Goal: Information Seeking & Learning: Learn about a topic

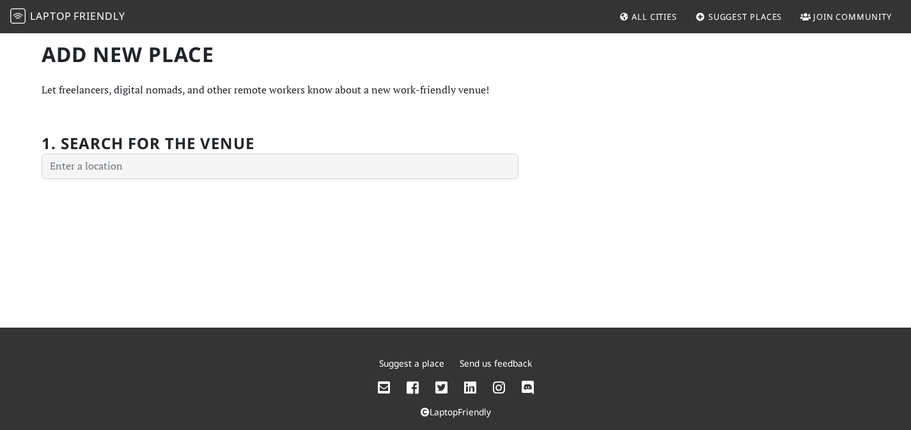
scroll to position [10, 0]
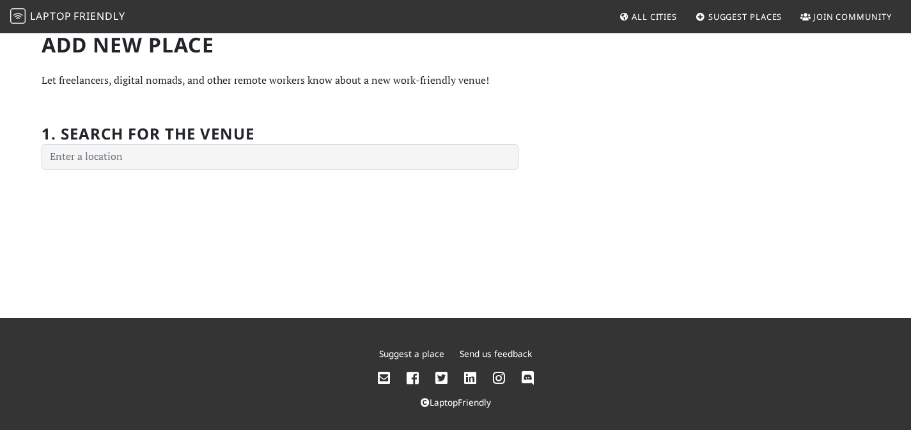
click at [64, 10] on span "Laptop" at bounding box center [51, 16] width 42 height 14
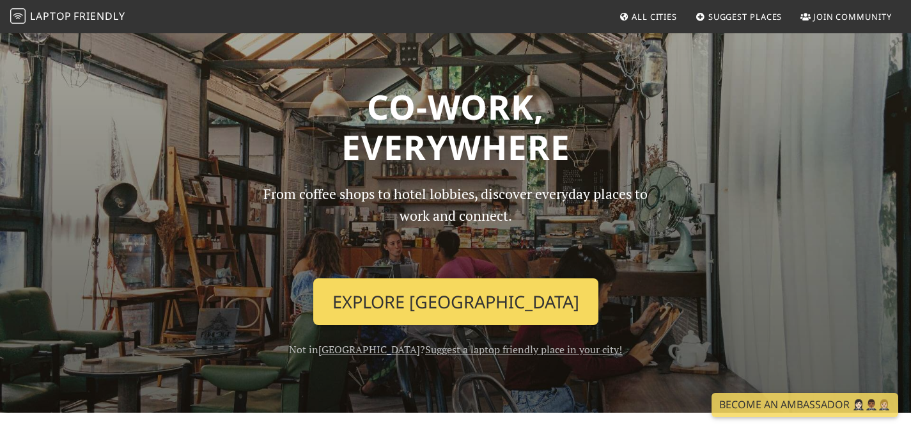
drag, startPoint x: 401, startPoint y: 295, endPoint x: 384, endPoint y: 276, distance: 25.9
click at [401, 295] on link "Explore Singapore" at bounding box center [455, 301] width 285 height 47
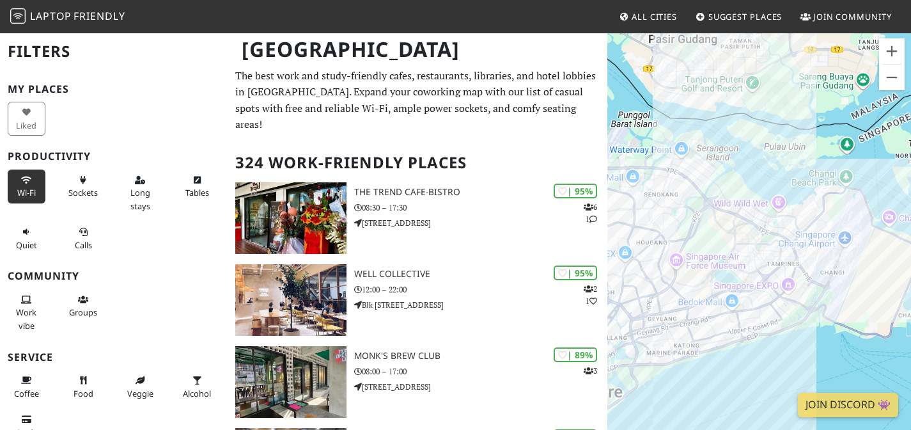
click at [24, 176] on icon at bounding box center [26, 180] width 10 height 8
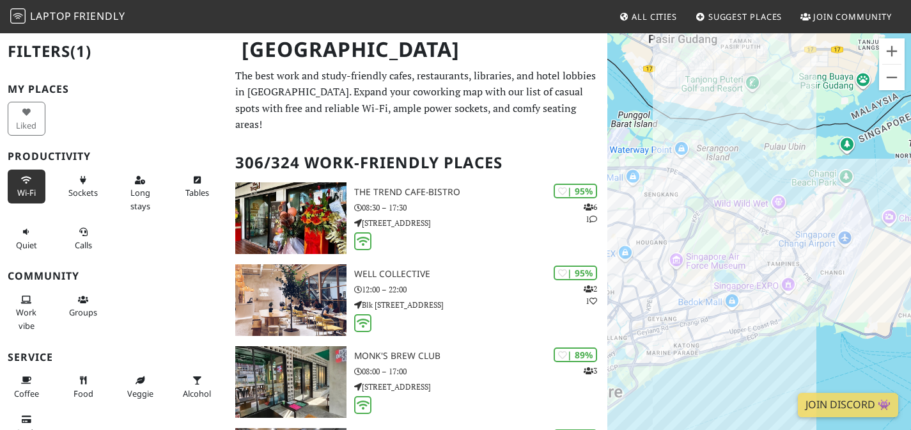
drag, startPoint x: 129, startPoint y: 181, endPoint x: 240, endPoint y: 181, distance: 111.2
click at [130, 187] on span "Long stays" at bounding box center [140, 199] width 20 height 24
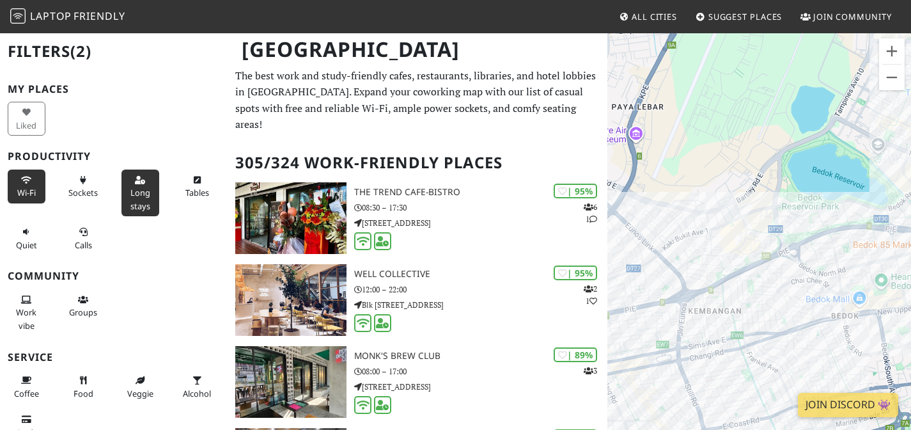
drag, startPoint x: 811, startPoint y: 202, endPoint x: 744, endPoint y: 97, distance: 124.8
click at [744, 97] on div "To navigate, press the arrow keys." at bounding box center [759, 247] width 304 height 430
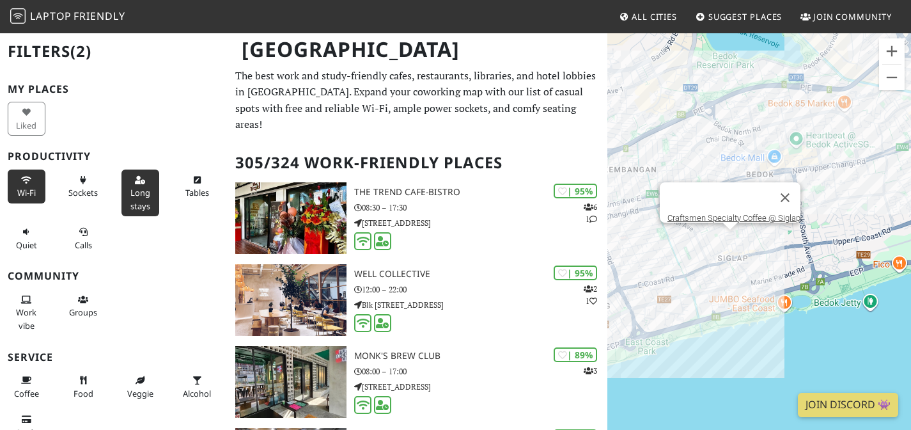
drag, startPoint x: 728, startPoint y: 245, endPoint x: 846, endPoint y: 194, distance: 128.0
click at [846, 194] on div "To navigate, press the arrow keys. Craftsmen Specialty Coffee @ Siglap" at bounding box center [759, 247] width 304 height 430
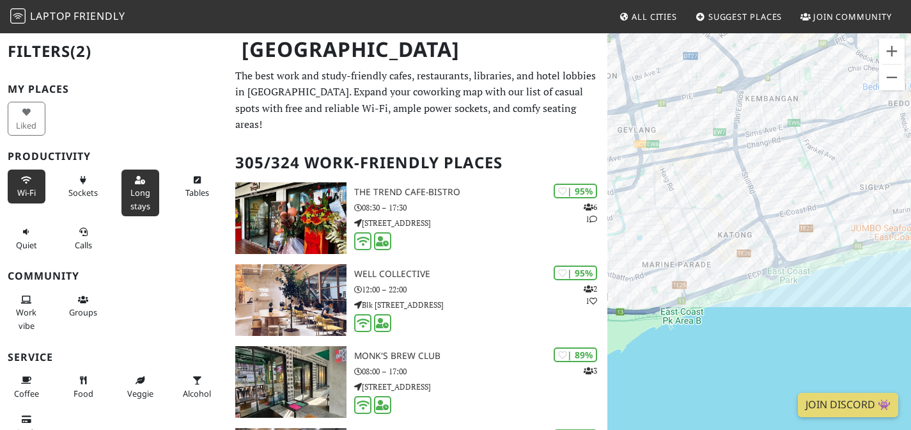
drag, startPoint x: 791, startPoint y: 220, endPoint x: 669, endPoint y: 242, distance: 124.0
click at [659, 245] on div "To navigate, press the arrow keys." at bounding box center [759, 247] width 304 height 430
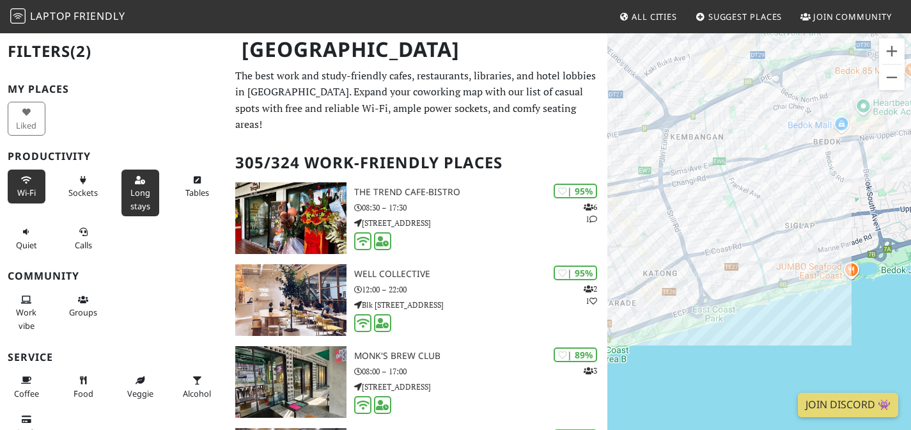
drag, startPoint x: 724, startPoint y: 210, endPoint x: 823, endPoint y: 215, distance: 98.6
click at [831, 215] on div "To navigate, press the arrow keys." at bounding box center [759, 247] width 304 height 430
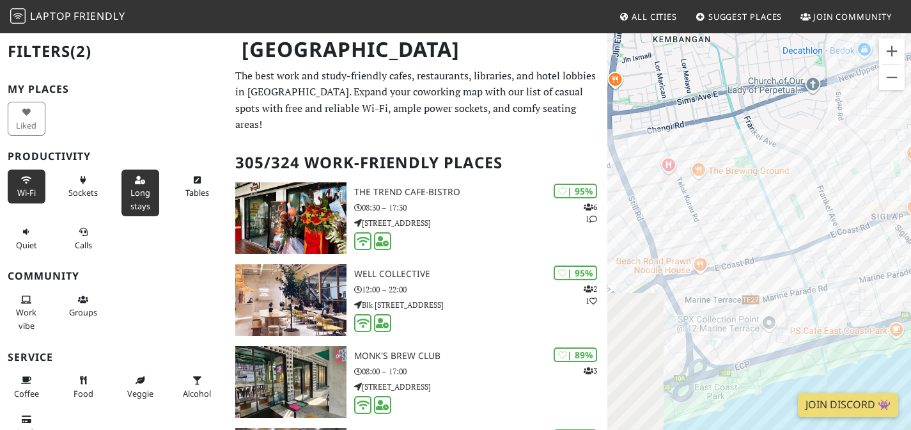
click at [839, 180] on div "To navigate, press the arrow keys." at bounding box center [759, 247] width 304 height 430
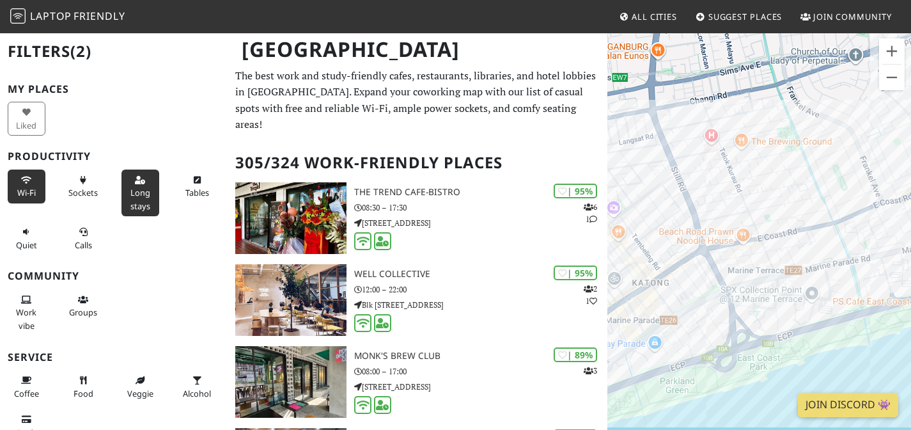
drag, startPoint x: 767, startPoint y: 276, endPoint x: 816, endPoint y: 243, distance: 59.9
click at [816, 243] on div "To navigate, press the arrow keys." at bounding box center [759, 247] width 304 height 430
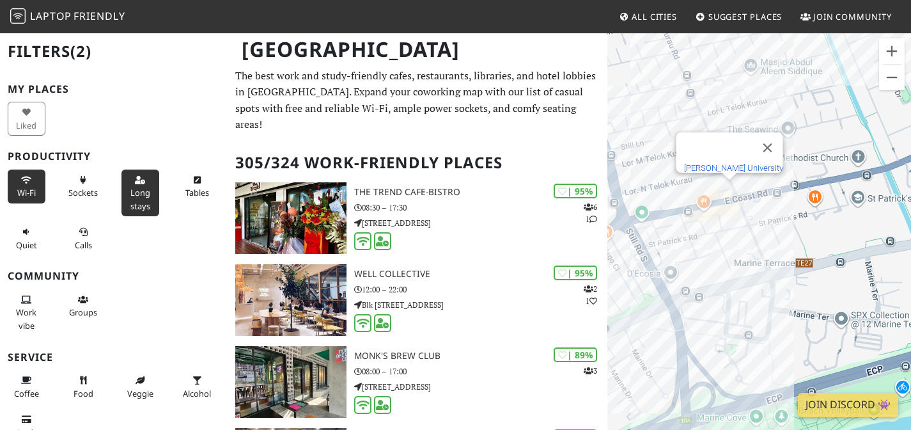
click at [735, 163] on link "[PERSON_NAME] University" at bounding box center [732, 168] width 99 height 10
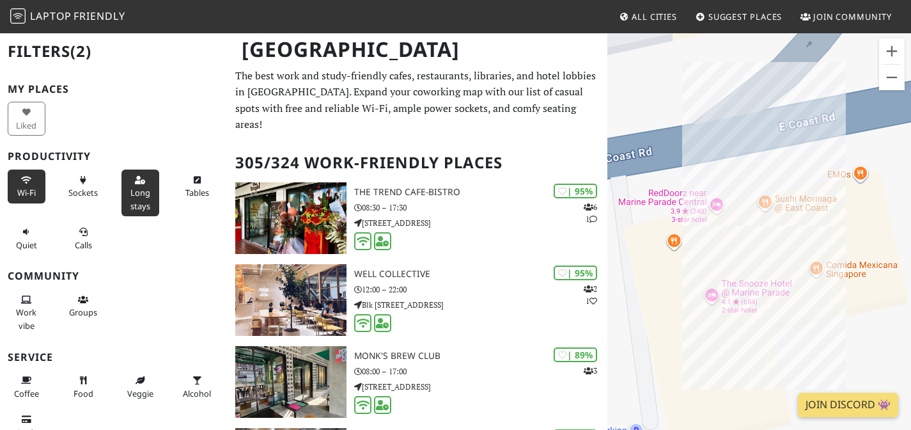
click at [768, 219] on div "To navigate, press the arrow keys." at bounding box center [759, 247] width 304 height 430
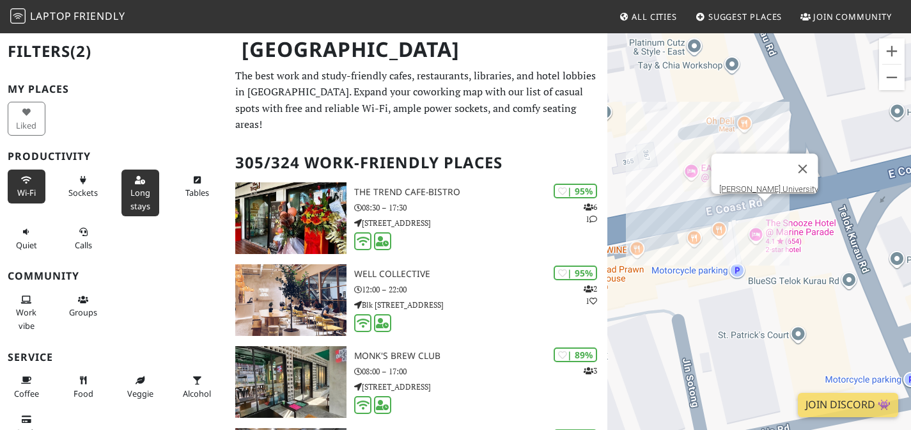
click at [762, 206] on div "To navigate, press the arrow keys. [PERSON_NAME][GEOGRAPHIC_DATA]" at bounding box center [759, 247] width 304 height 430
click at [751, 184] on link "[PERSON_NAME] University" at bounding box center [768, 189] width 99 height 10
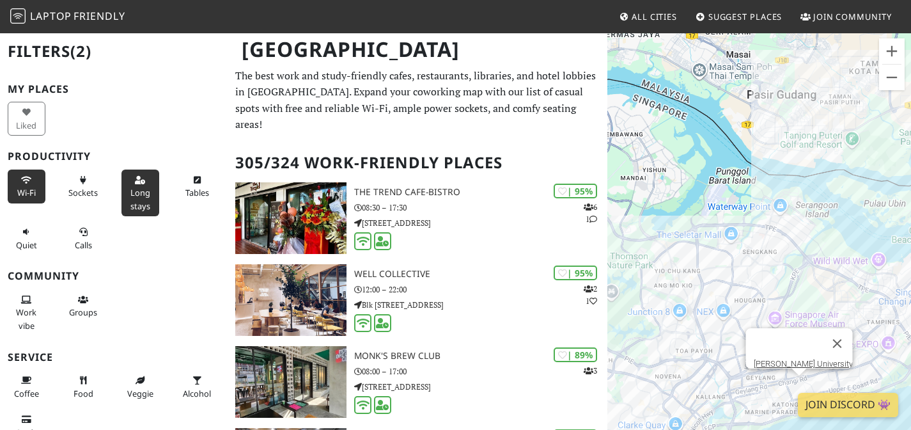
scroll to position [36, 0]
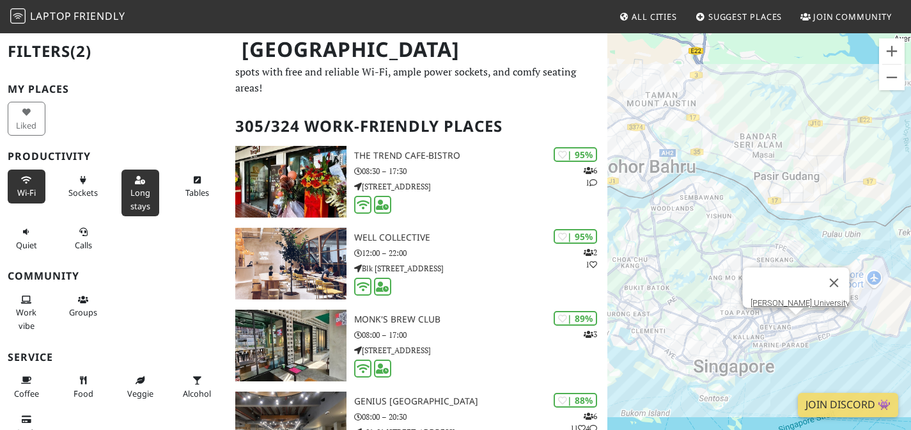
drag, startPoint x: 785, startPoint y: 153, endPoint x: 784, endPoint y: 128, distance: 25.6
click at [784, 128] on div "To navigate, press the arrow keys. [PERSON_NAME][GEOGRAPHIC_DATA]" at bounding box center [759, 247] width 304 height 430
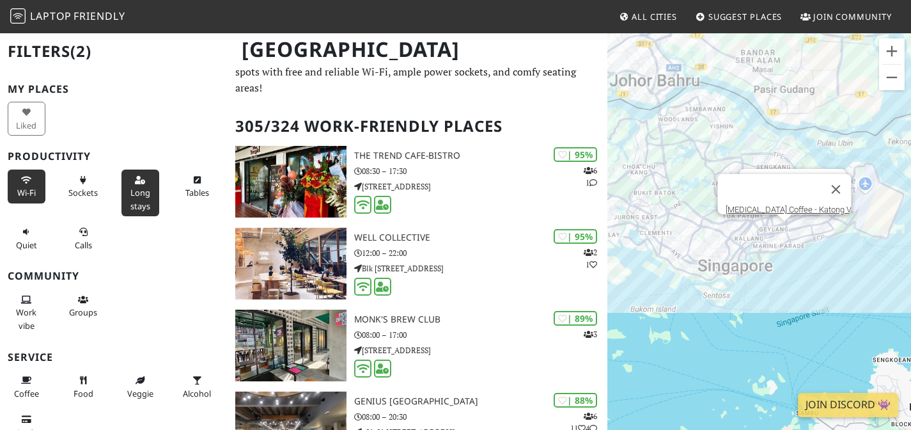
scroll to position [0, 0]
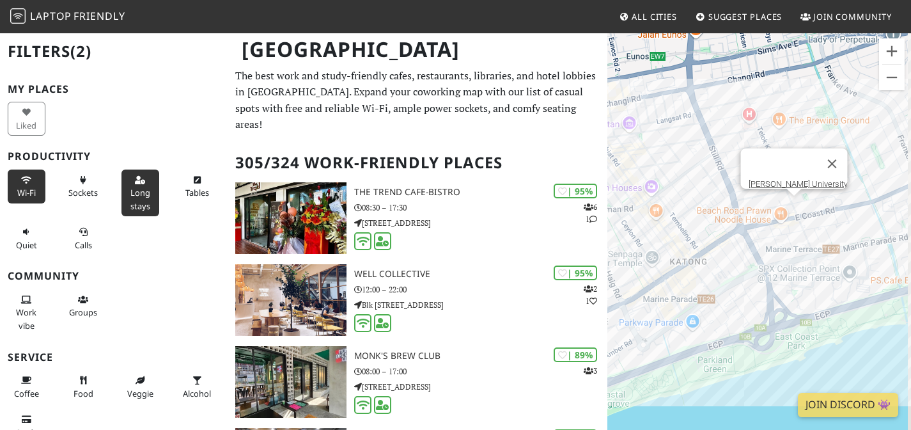
drag, startPoint x: 843, startPoint y: 241, endPoint x: 796, endPoint y: 128, distance: 122.4
click at [796, 130] on div "To navigate, press the arrow keys. [PERSON_NAME][GEOGRAPHIC_DATA]" at bounding box center [759, 247] width 304 height 430
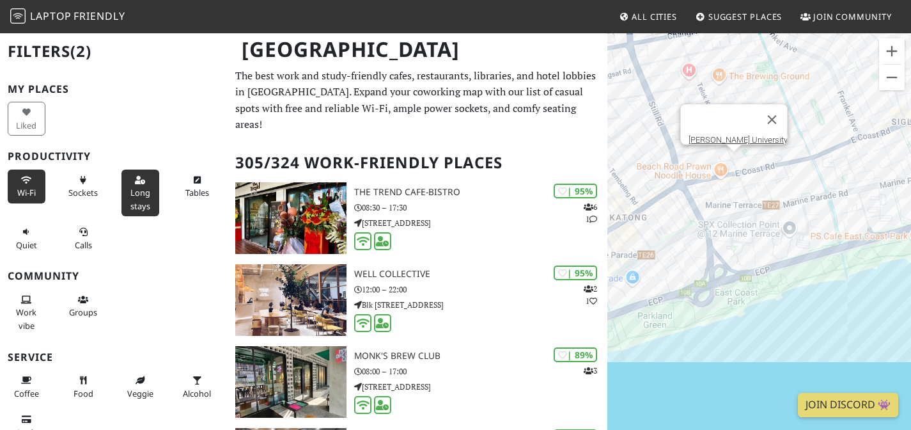
drag, startPoint x: 812, startPoint y: 163, endPoint x: 772, endPoint y: 222, distance: 71.8
click at [771, 222] on div "To navigate, press the arrow keys. [PERSON_NAME][GEOGRAPHIC_DATA]" at bounding box center [759, 247] width 304 height 430
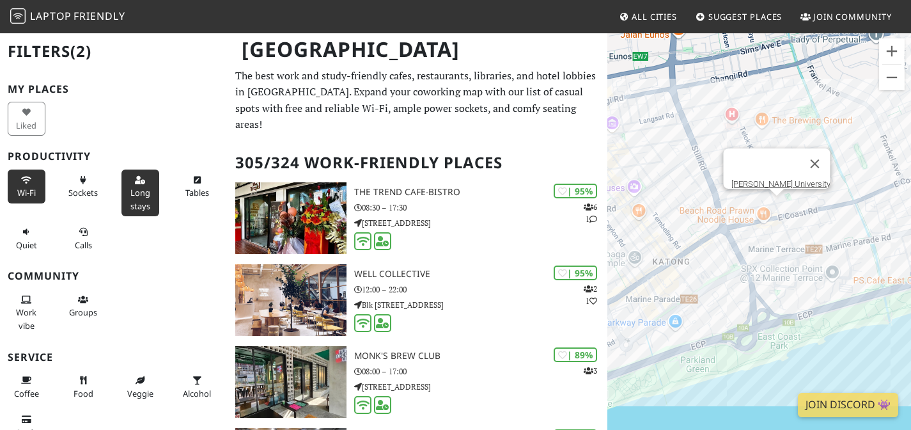
drag, startPoint x: 777, startPoint y: 279, endPoint x: 788, endPoint y: 254, distance: 27.5
click at [788, 254] on div "To navigate, press the arrow keys. [PERSON_NAME][GEOGRAPHIC_DATA]" at bounding box center [759, 247] width 304 height 430
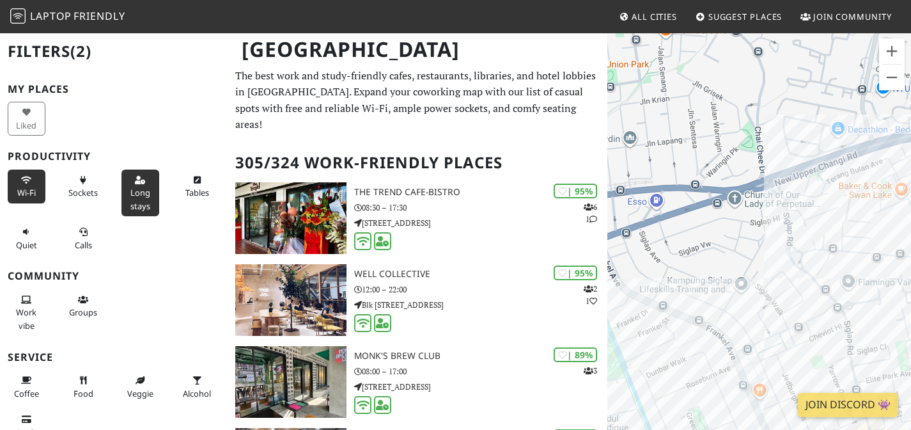
drag, startPoint x: 817, startPoint y: 142, endPoint x: 875, endPoint y: 207, distance: 87.4
click at [889, 208] on div "To navigate, press the arrow keys. [PERSON_NAME][GEOGRAPHIC_DATA]" at bounding box center [759, 247] width 304 height 430
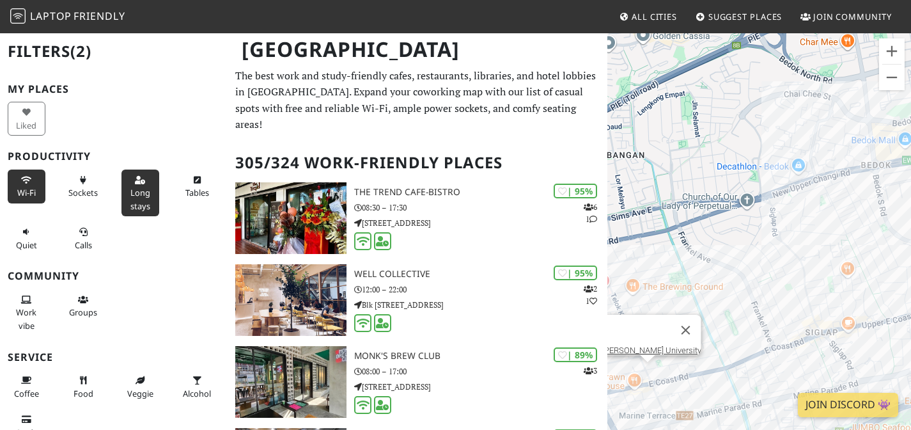
drag, startPoint x: 813, startPoint y: 180, endPoint x: 689, endPoint y: 212, distance: 127.9
click at [690, 212] on div "To navigate, press the arrow keys. [PERSON_NAME][GEOGRAPHIC_DATA]" at bounding box center [759, 247] width 304 height 430
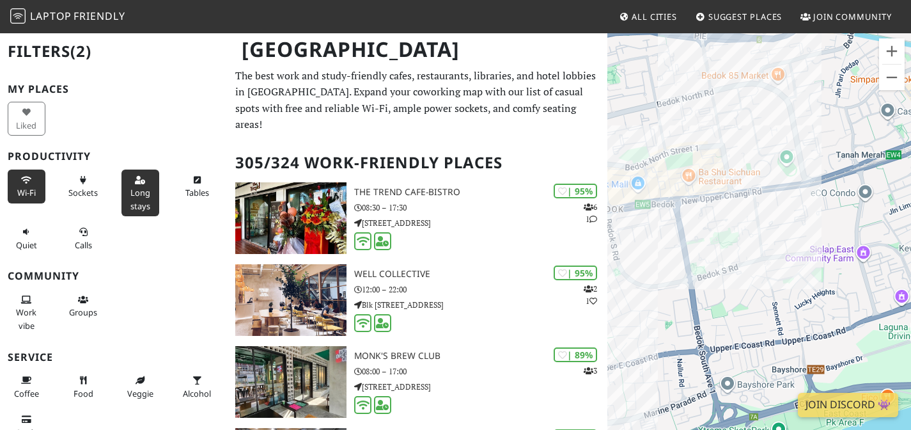
drag, startPoint x: 758, startPoint y: 205, endPoint x: 836, endPoint y: 125, distance: 111.7
click at [836, 126] on div "To navigate, press the arrow keys. [PERSON_NAME][GEOGRAPHIC_DATA]" at bounding box center [759, 247] width 304 height 430
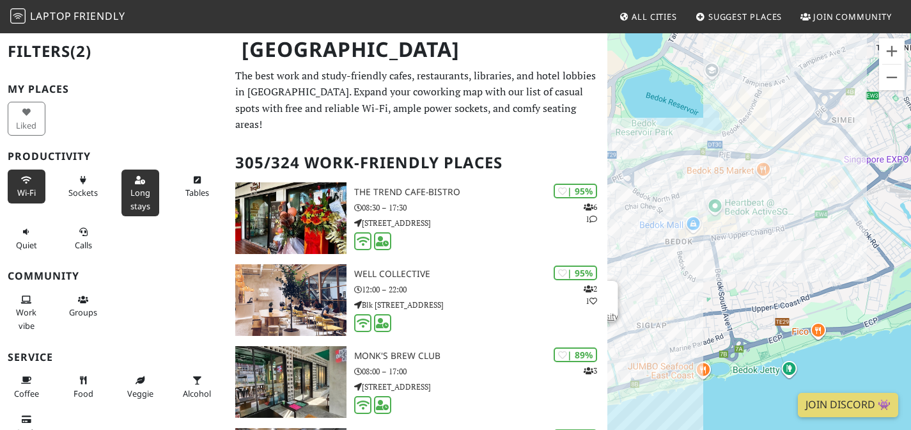
drag, startPoint x: 804, startPoint y: 180, endPoint x: 775, endPoint y: 244, distance: 69.5
click at [775, 244] on div "To navigate, press the arrow keys. [PERSON_NAME][GEOGRAPHIC_DATA]" at bounding box center [759, 247] width 304 height 430
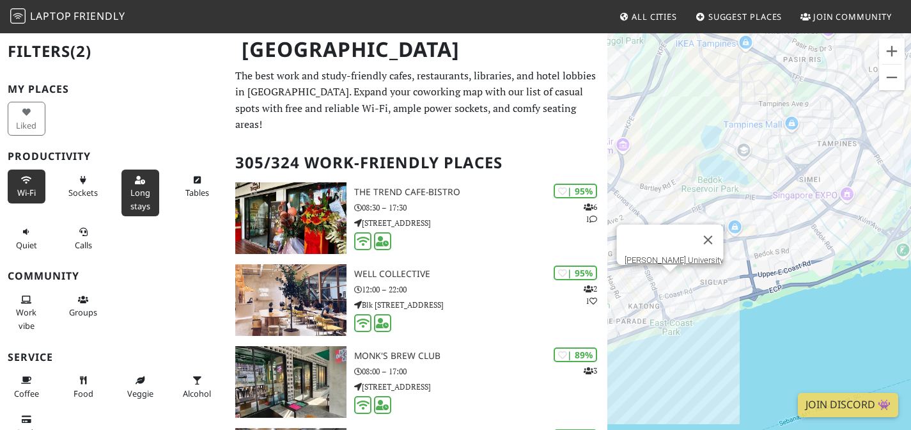
drag, startPoint x: 770, startPoint y: 235, endPoint x: 837, endPoint y: 161, distance: 100.0
click at [838, 162] on div "To navigate, press the arrow keys. [PERSON_NAME][GEOGRAPHIC_DATA]" at bounding box center [759, 247] width 304 height 430
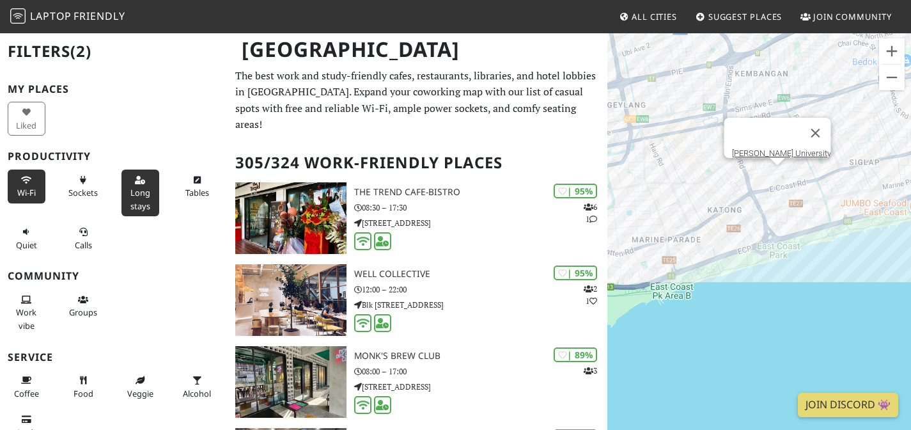
drag, startPoint x: 763, startPoint y: 198, endPoint x: 806, endPoint y: 177, distance: 47.5
click at [813, 175] on div "To navigate, press the arrow keys. [PERSON_NAME][GEOGRAPHIC_DATA]" at bounding box center [759, 247] width 304 height 430
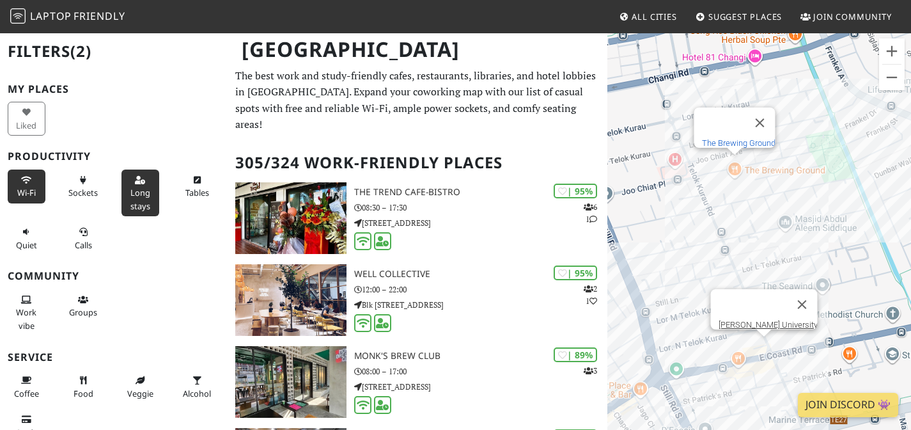
click at [742, 138] on link "The Brewing Ground" at bounding box center [738, 143] width 74 height 10
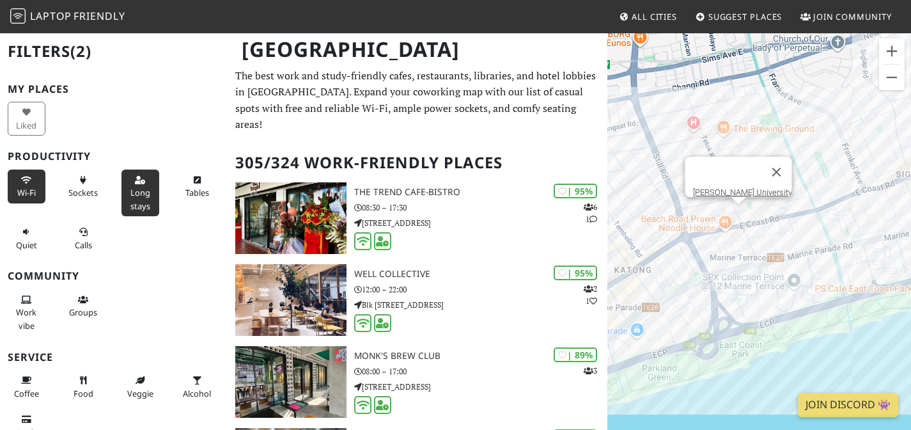
drag, startPoint x: 724, startPoint y: 265, endPoint x: 787, endPoint y: 171, distance: 112.8
click at [793, 162] on div "To navigate, press the arrow keys. [PERSON_NAME][GEOGRAPHIC_DATA]" at bounding box center [759, 247] width 304 height 430
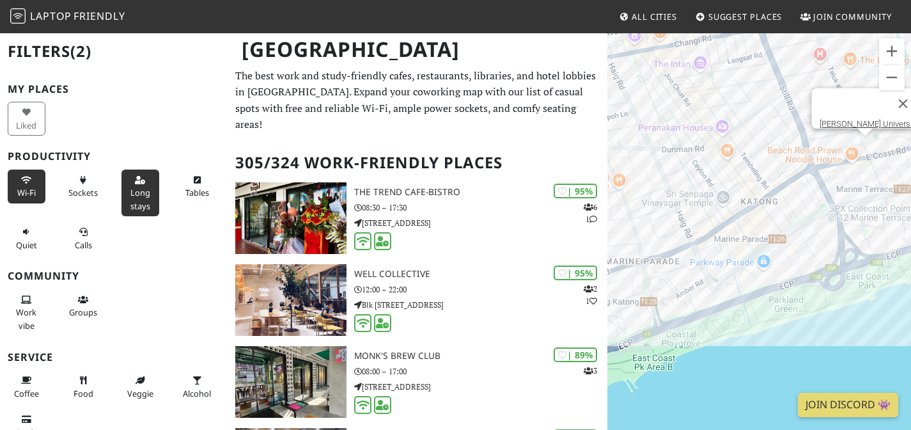
drag, startPoint x: 784, startPoint y: 162, endPoint x: 849, endPoint y: 172, distance: 66.0
click at [849, 173] on div "To navigate, press the arrow keys. [PERSON_NAME][GEOGRAPHIC_DATA]" at bounding box center [759, 247] width 304 height 430
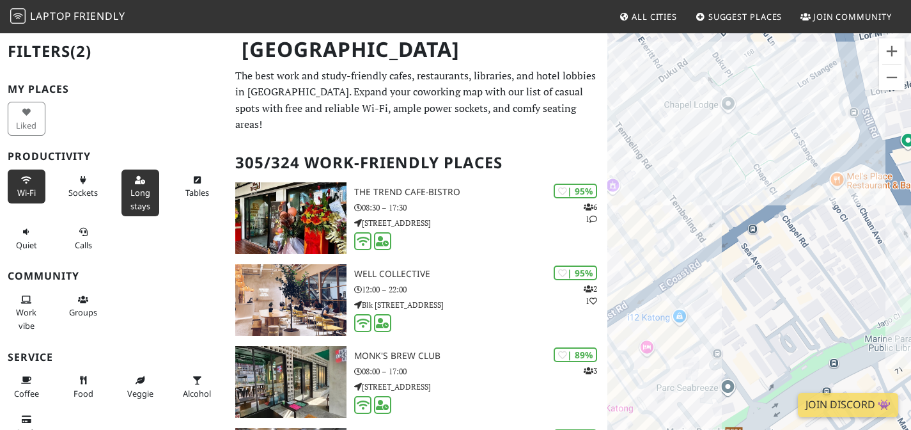
drag, startPoint x: 860, startPoint y: 197, endPoint x: 811, endPoint y: 195, distance: 48.6
click at [811, 195] on div "To navigate, press the arrow keys. [PERSON_NAME][GEOGRAPHIC_DATA]" at bounding box center [759, 247] width 304 height 430
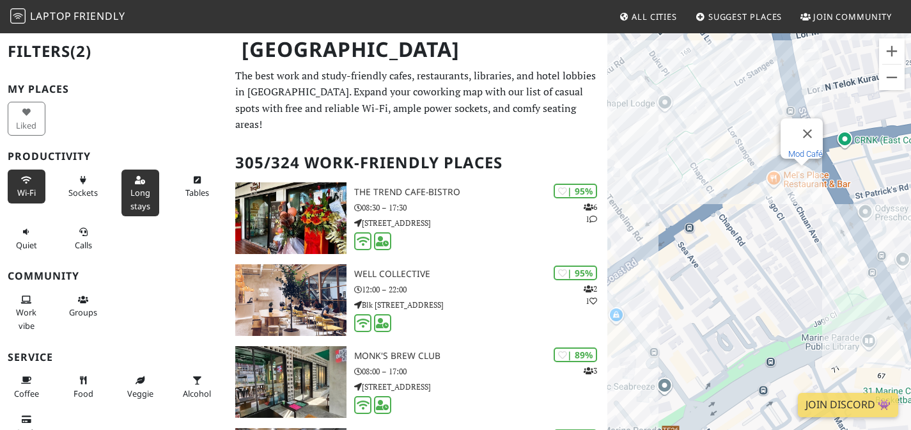
click at [798, 149] on link "Mod Café" at bounding box center [805, 154] width 35 height 10
click at [747, 130] on link "Neptune" at bounding box center [755, 135] width 31 height 10
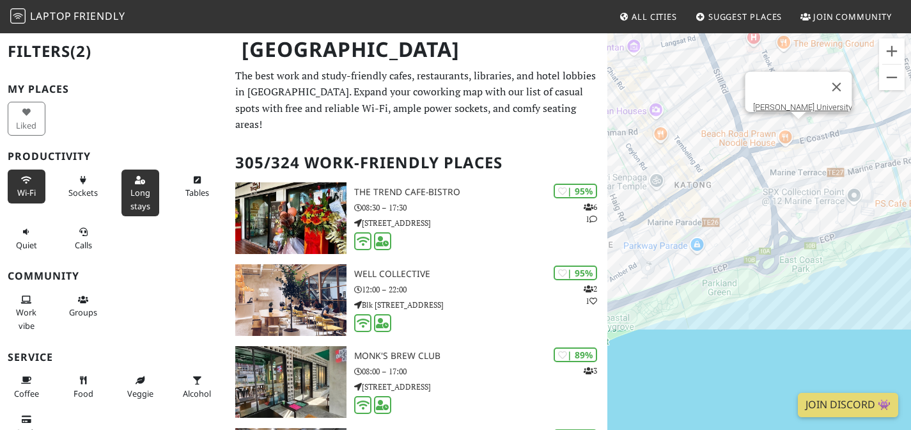
drag, startPoint x: 702, startPoint y: 207, endPoint x: 770, endPoint y: 224, distance: 69.9
click at [770, 224] on div "To navigate, press the arrow keys. [PERSON_NAME][GEOGRAPHIC_DATA]" at bounding box center [759, 247] width 304 height 430
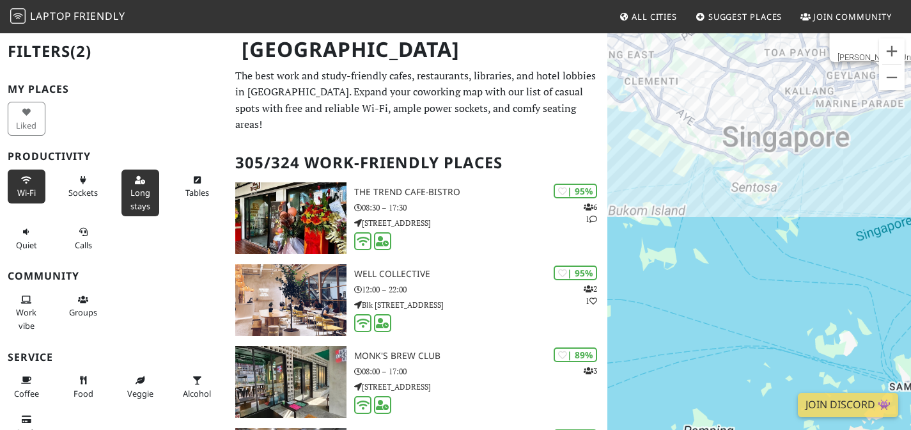
drag, startPoint x: 768, startPoint y: 141, endPoint x: 718, endPoint y: 185, distance: 67.5
click at [718, 186] on div "To navigate, press the arrow keys. [PERSON_NAME][GEOGRAPHIC_DATA]" at bounding box center [759, 247] width 304 height 430
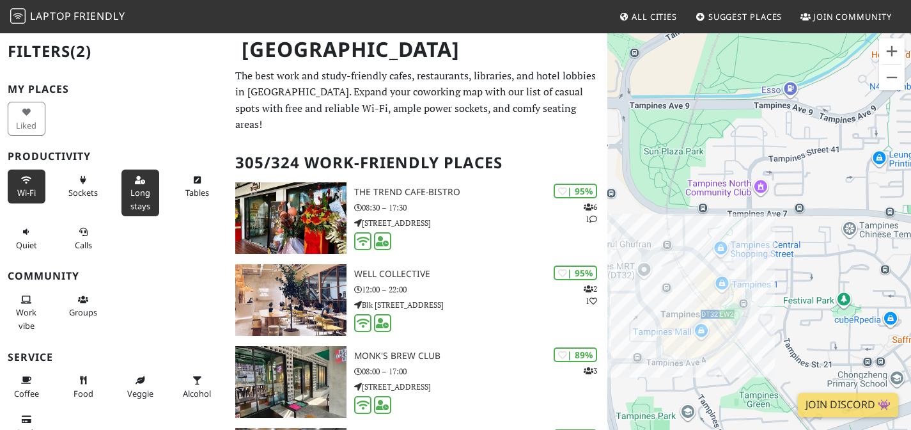
drag, startPoint x: 740, startPoint y: 180, endPoint x: 805, endPoint y: 132, distance: 80.9
click at [805, 132] on div "To navigate, press the arrow keys. [PERSON_NAME][GEOGRAPHIC_DATA]" at bounding box center [759, 247] width 304 height 430
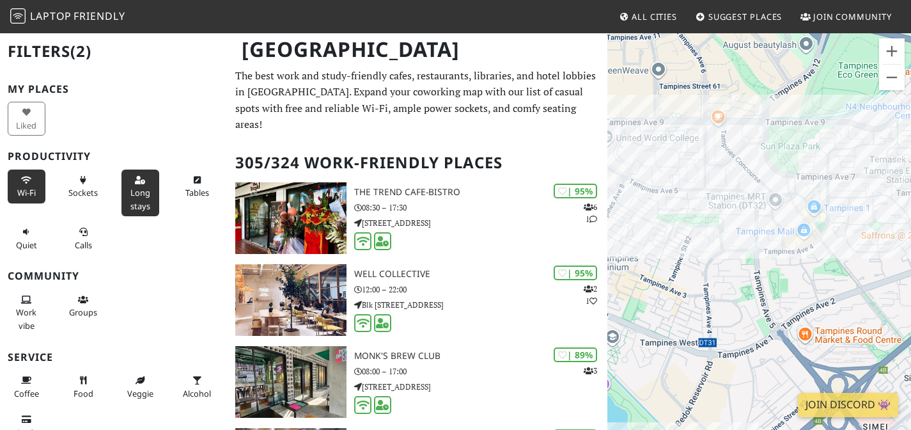
drag, startPoint x: 735, startPoint y: 118, endPoint x: 821, endPoint y: 86, distance: 92.6
click at [779, 98] on div "To navigate, press the arrow keys. [PERSON_NAME][GEOGRAPHIC_DATA]" at bounding box center [759, 247] width 304 height 430
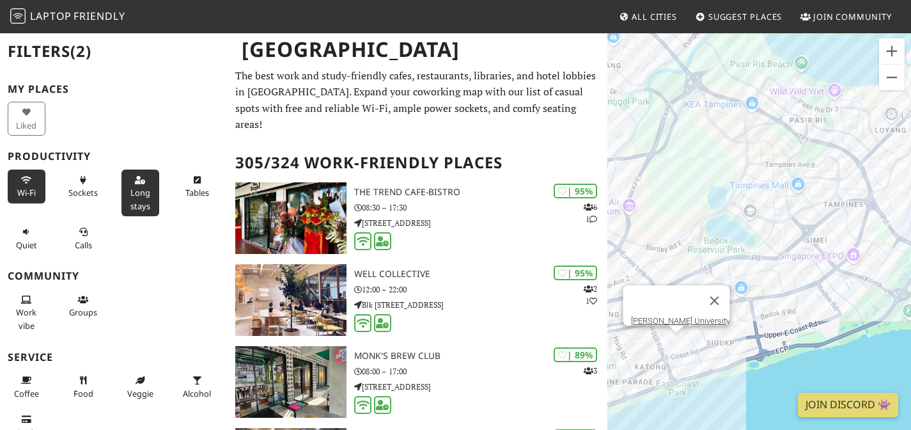
drag, startPoint x: 829, startPoint y: 138, endPoint x: 823, endPoint y: 148, distance: 11.4
click at [823, 148] on div "To navigate, press the arrow keys. [PERSON_NAME][GEOGRAPHIC_DATA]" at bounding box center [759, 247] width 304 height 430
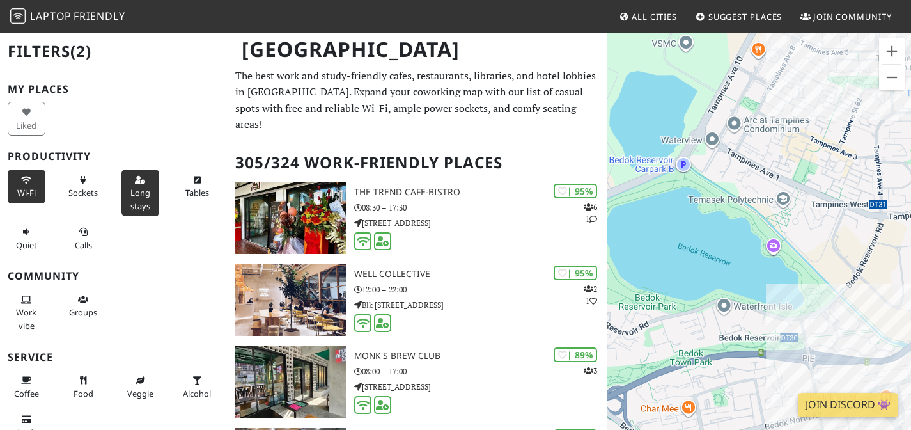
drag, startPoint x: 752, startPoint y: 207, endPoint x: 827, endPoint y: 162, distance: 87.5
click at [836, 146] on div "To navigate, press the arrow keys. [PERSON_NAME][GEOGRAPHIC_DATA]" at bounding box center [759, 247] width 304 height 430
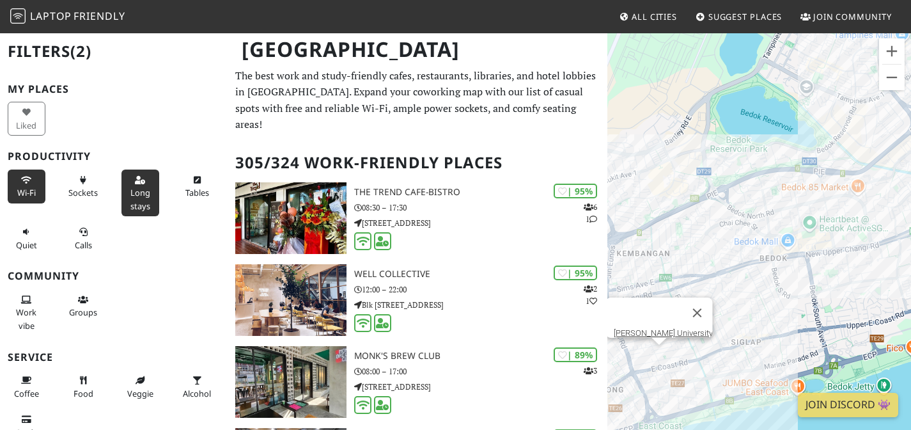
drag, startPoint x: 756, startPoint y: 210, endPoint x: 774, endPoint y: 175, distance: 40.3
click at [776, 173] on div "To navigate, press the arrow keys. [PERSON_NAME][GEOGRAPHIC_DATA]" at bounding box center [759, 247] width 304 height 430
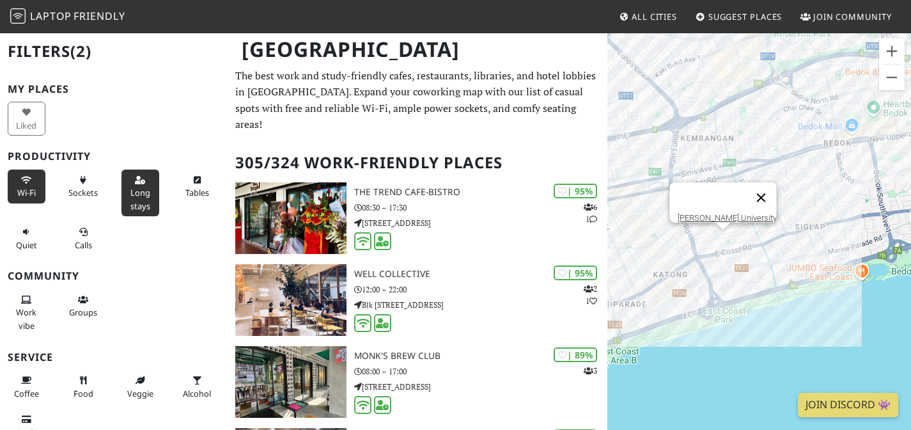
click at [746, 185] on button "Close" at bounding box center [760, 197] width 31 height 31
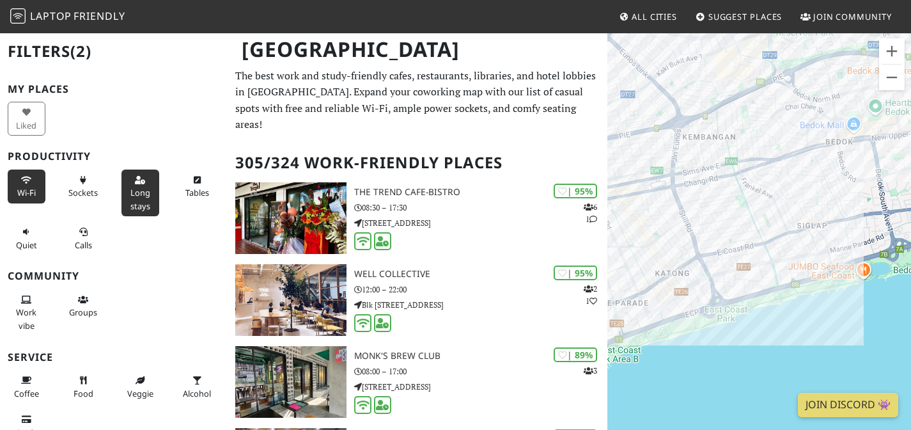
drag, startPoint x: 701, startPoint y: 279, endPoint x: 787, endPoint y: 234, distance: 97.5
click at [787, 234] on div "To navigate, press the arrow keys." at bounding box center [759, 247] width 304 height 430
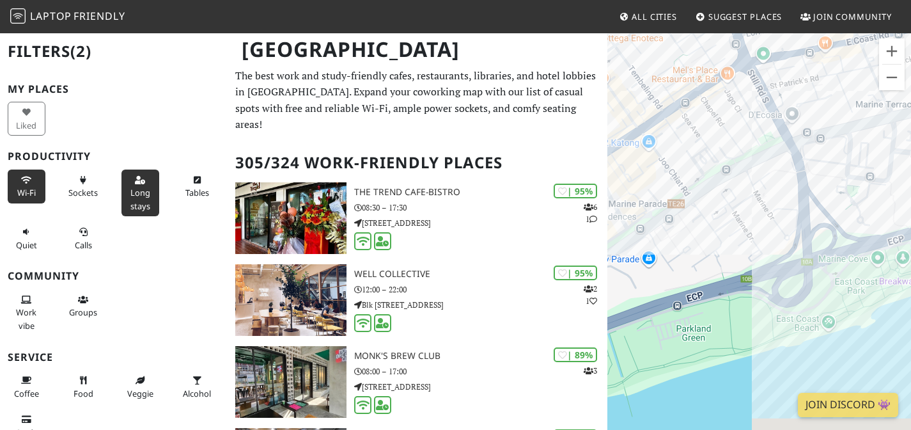
drag, startPoint x: 729, startPoint y: 224, endPoint x: 831, endPoint y: 176, distance: 112.7
click at [832, 176] on div "To navigate, press the arrow keys." at bounding box center [759, 247] width 304 height 430
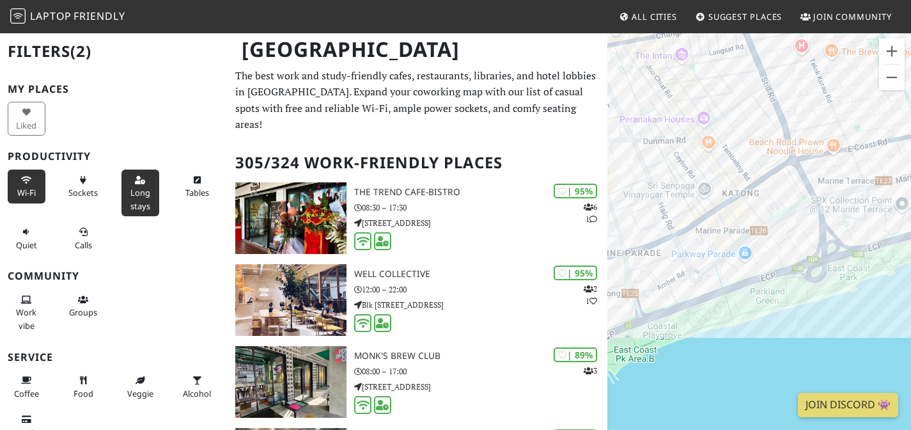
drag, startPoint x: 720, startPoint y: 165, endPoint x: 786, endPoint y: 121, distance: 78.4
click at [786, 121] on div "To navigate, press the arrow keys." at bounding box center [759, 247] width 304 height 430
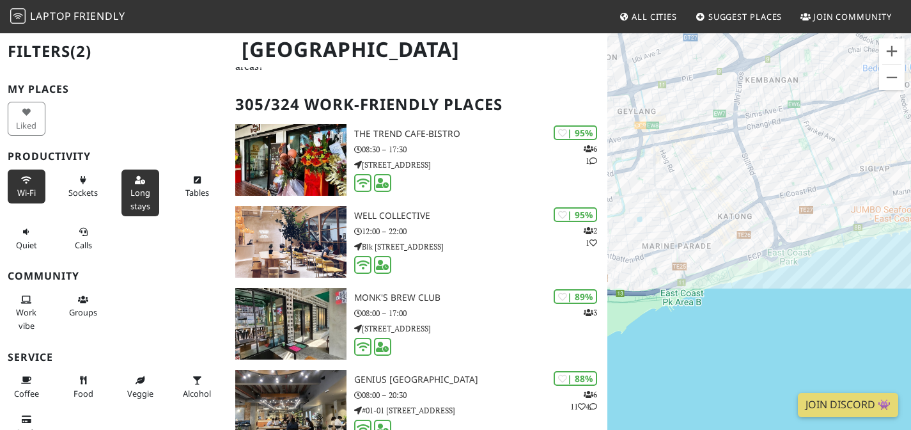
drag, startPoint x: 759, startPoint y: 104, endPoint x: 749, endPoint y: 196, distance: 92.6
click at [748, 190] on div "To navigate, press the arrow keys." at bounding box center [759, 247] width 304 height 430
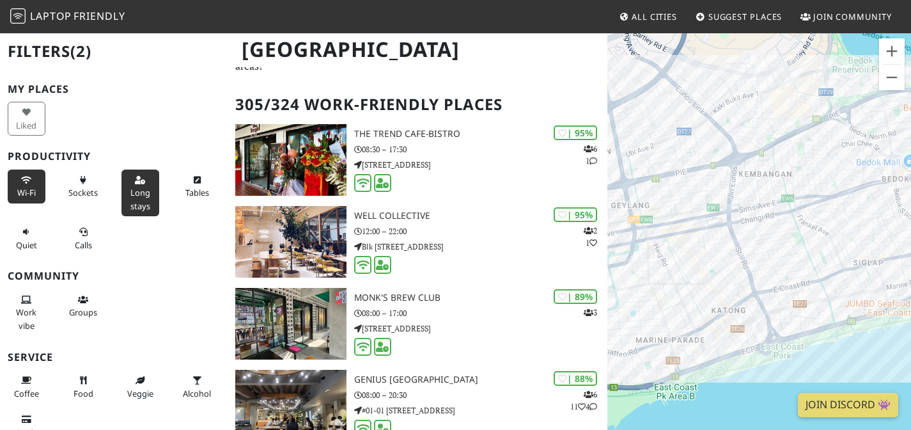
drag, startPoint x: 850, startPoint y: 186, endPoint x: 706, endPoint y: 197, distance: 143.6
click at [706, 197] on div "To navigate, press the arrow keys." at bounding box center [759, 247] width 304 height 430
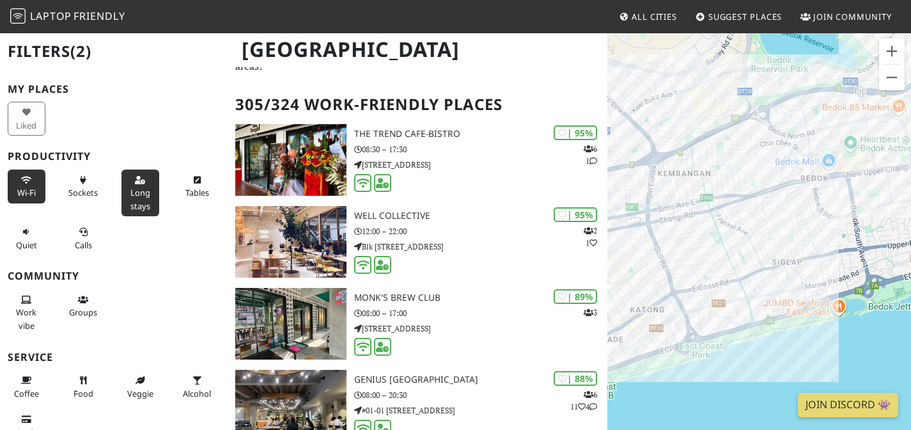
drag, startPoint x: 705, startPoint y: 185, endPoint x: 827, endPoint y: 174, distance: 123.3
click at [831, 173] on div "To navigate, press the arrow keys." at bounding box center [759, 247] width 304 height 430
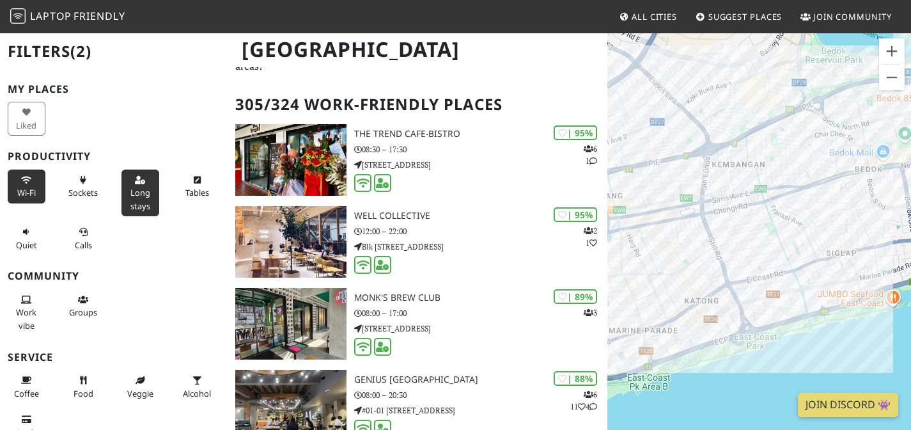
drag, startPoint x: 728, startPoint y: 193, endPoint x: 814, endPoint y: 171, distance: 88.5
click at [843, 166] on div "To navigate, press the arrow keys." at bounding box center [759, 247] width 304 height 430
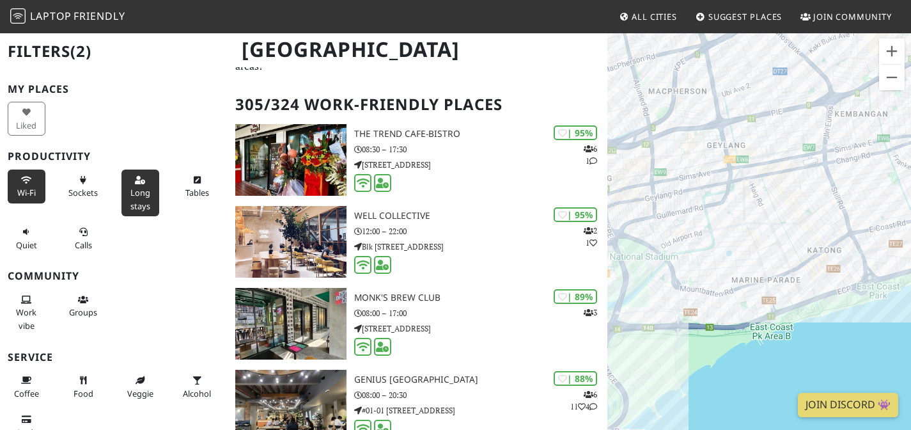
drag, startPoint x: 855, startPoint y: 171, endPoint x: 761, endPoint y: 194, distance: 96.8
click at [761, 194] on div "To navigate, press the arrow keys." at bounding box center [759, 247] width 304 height 430
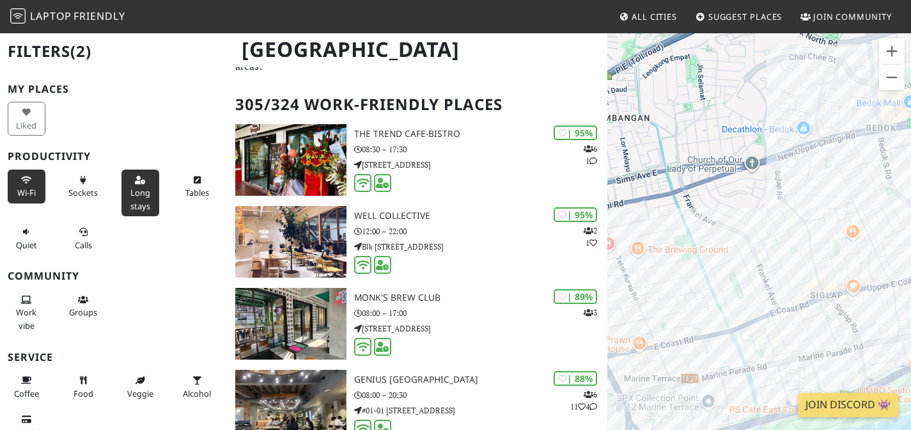
drag, startPoint x: 848, startPoint y: 167, endPoint x: 696, endPoint y: 237, distance: 167.4
click at [692, 238] on div "To navigate, press the arrow keys." at bounding box center [759, 247] width 304 height 430
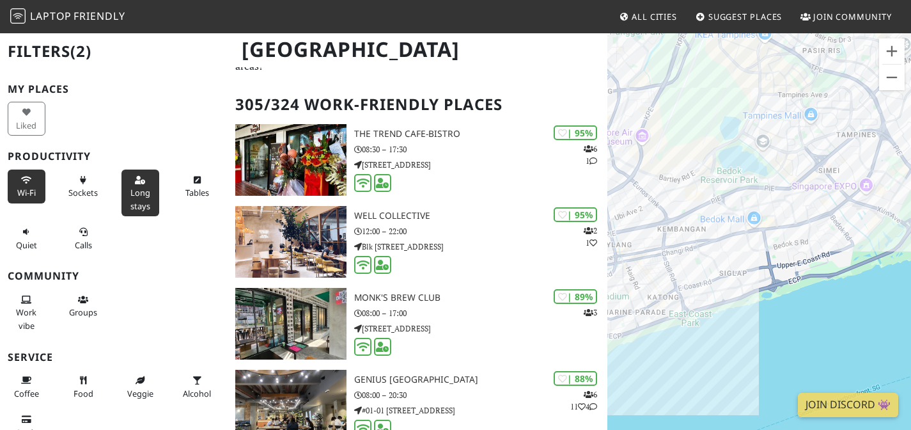
drag, startPoint x: 871, startPoint y: 198, endPoint x: 778, endPoint y: 208, distance: 93.3
click at [778, 208] on div "To navigate, press the arrow keys." at bounding box center [759, 247] width 304 height 430
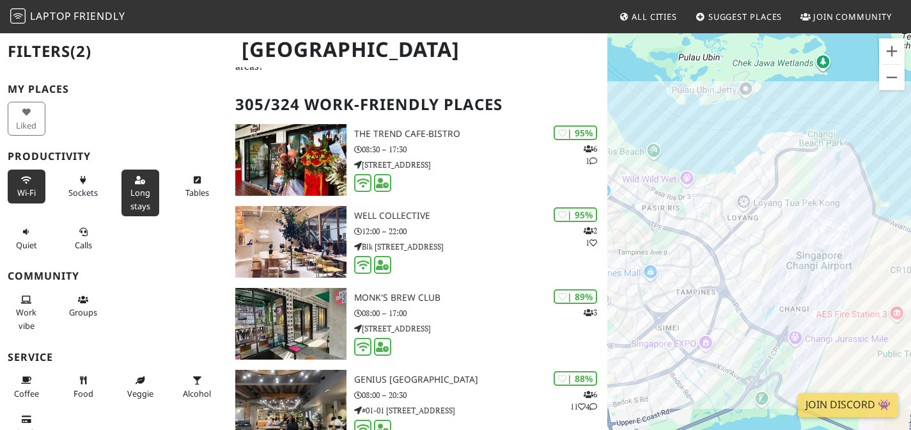
drag, startPoint x: 710, startPoint y: 261, endPoint x: 816, endPoint y: 203, distance: 120.2
click at [816, 204] on div "To navigate, press the arrow keys." at bounding box center [759, 247] width 304 height 430
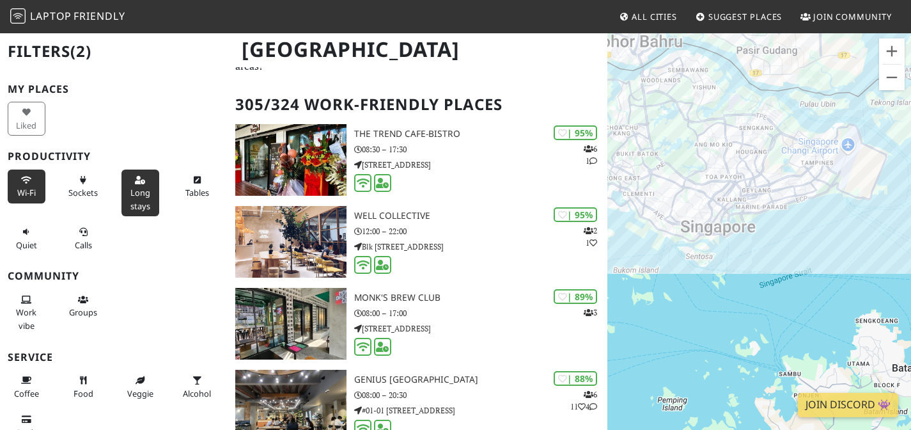
drag, startPoint x: 772, startPoint y: 270, endPoint x: 763, endPoint y: 153, distance: 118.0
click at [764, 153] on div "To navigate, press the arrow keys." at bounding box center [759, 247] width 304 height 430
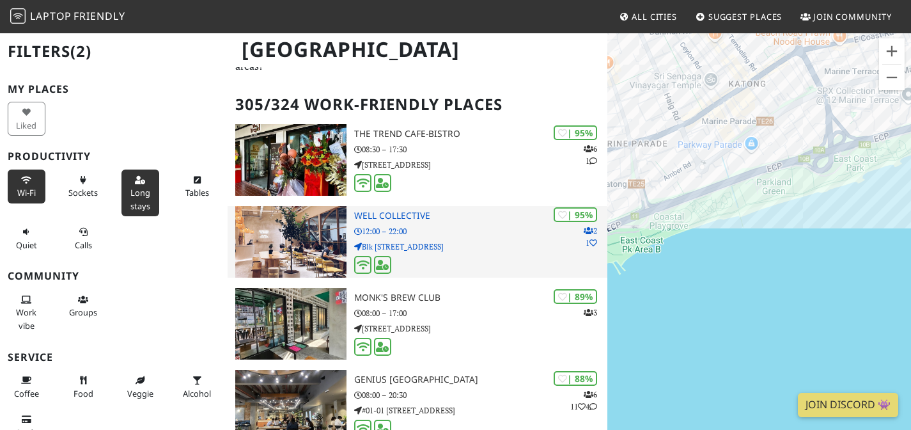
drag, startPoint x: 777, startPoint y: 143, endPoint x: 595, endPoint y: 214, distance: 195.8
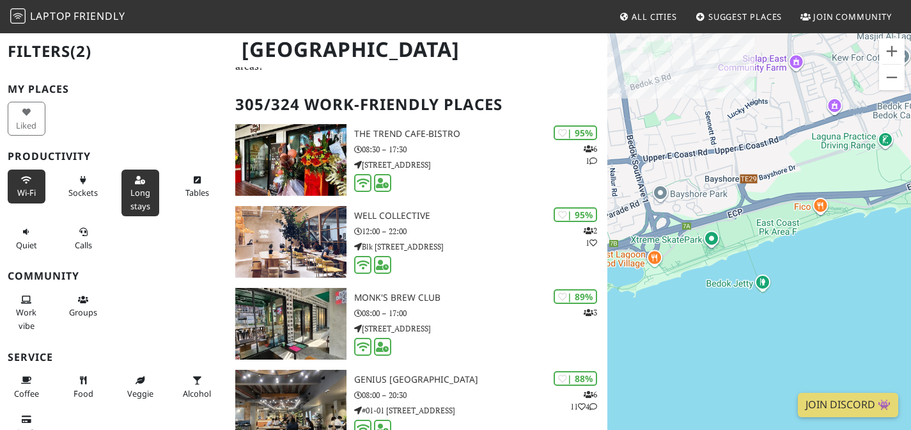
drag, startPoint x: 737, startPoint y: 185, endPoint x: 829, endPoint y: 127, distance: 108.0
click at [828, 127] on div "To navigate, press the arrow keys." at bounding box center [759, 247] width 304 height 430
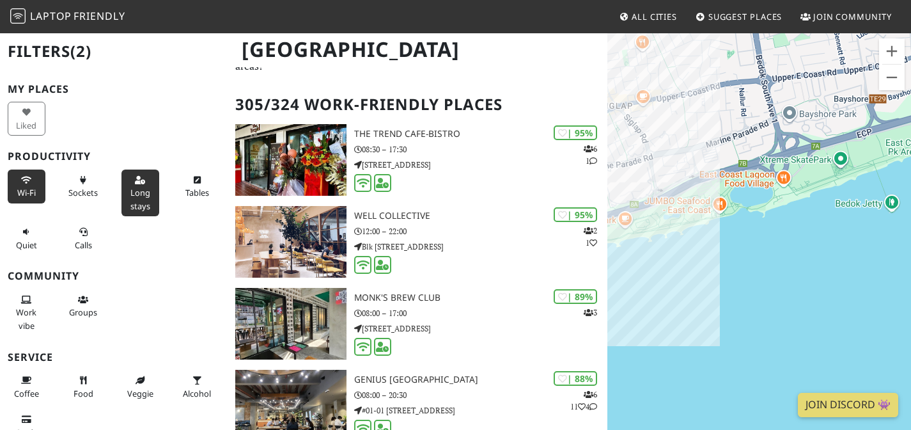
drag, startPoint x: 743, startPoint y: 173, endPoint x: 846, endPoint y: 186, distance: 104.4
click at [848, 185] on div "To navigate, press the arrow keys." at bounding box center [759, 247] width 304 height 430
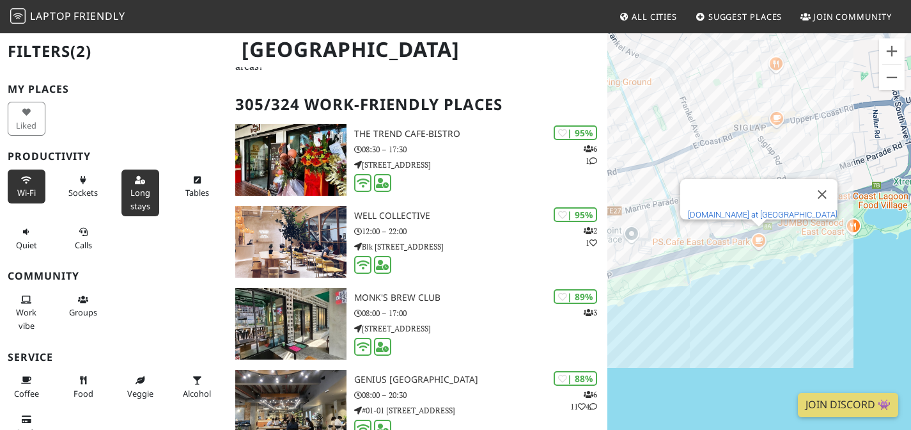
click at [756, 210] on link "[DOMAIN_NAME] at [GEOGRAPHIC_DATA]" at bounding box center [763, 215] width 150 height 10
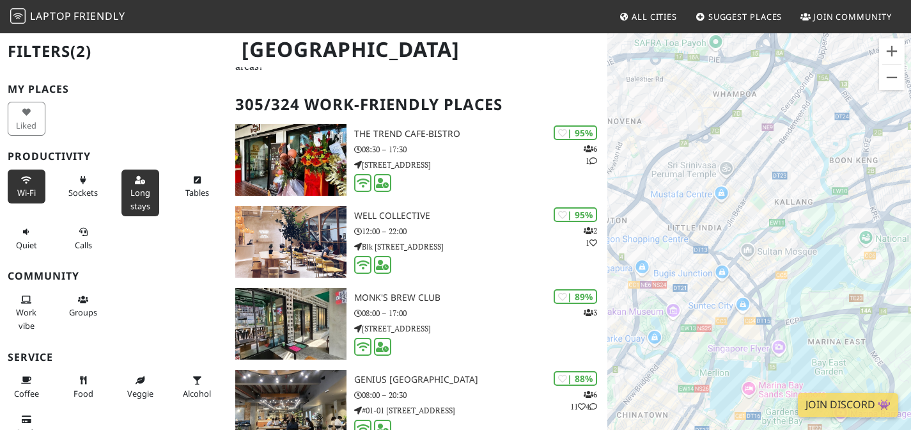
drag, startPoint x: 825, startPoint y: 206, endPoint x: 708, endPoint y: 146, distance: 131.8
click at [721, 199] on div "To navigate, press the arrow keys." at bounding box center [759, 247] width 304 height 430
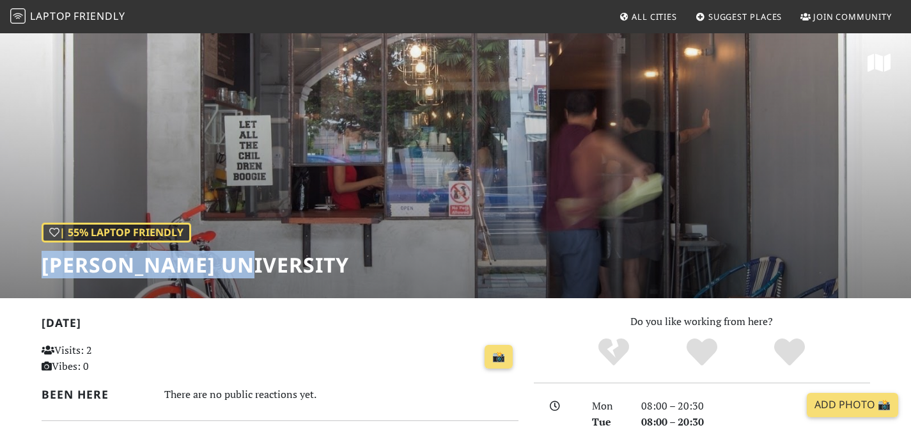
drag, startPoint x: 41, startPoint y: 249, endPoint x: 253, endPoint y: 244, distance: 211.7
click at [253, 244] on div "| 55% Laptop Friendly Penny University" at bounding box center [455, 165] width 911 height 266
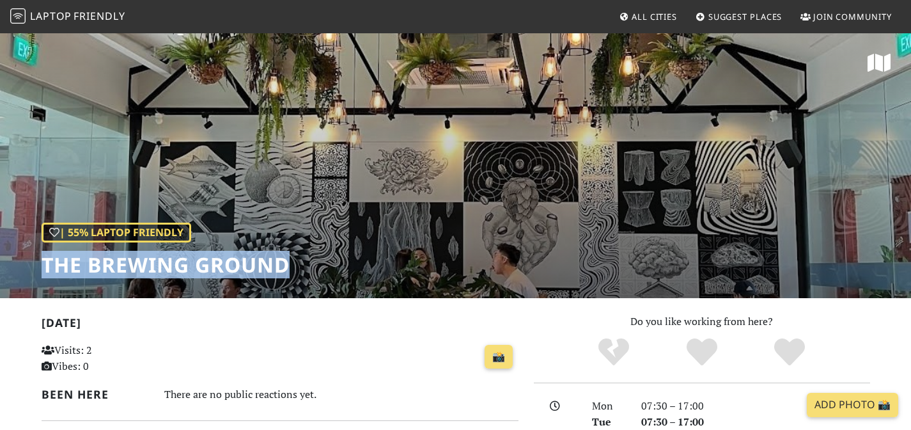
drag, startPoint x: 284, startPoint y: 249, endPoint x: 38, endPoint y: 247, distance: 245.5
click at [38, 249] on div "| 55% Laptop Friendly The Brewing Ground" at bounding box center [455, 165] width 911 height 266
copy h1 "The Brewing Ground"
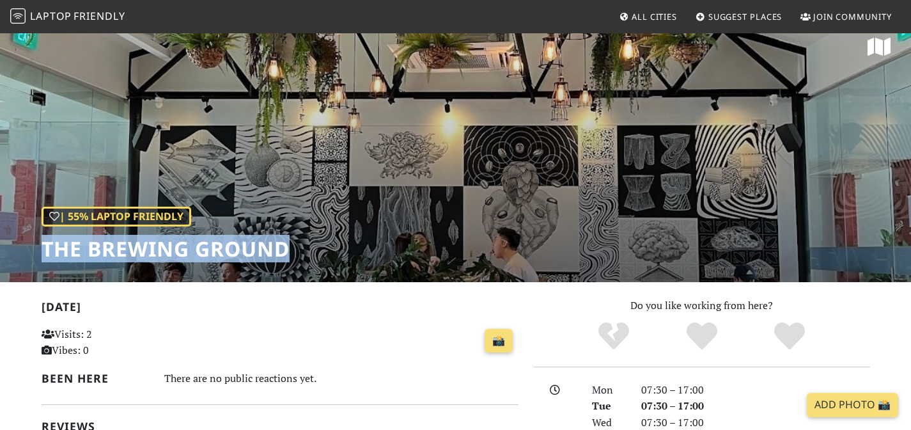
scroll to position [457, 0]
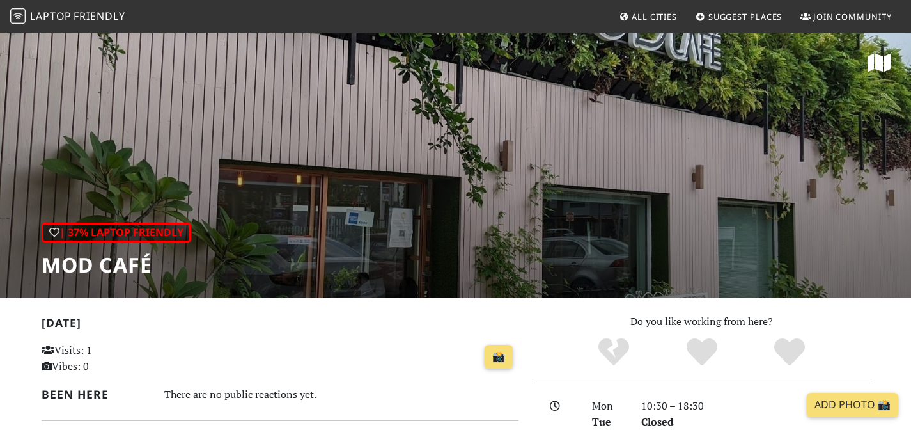
scroll to position [44, 0]
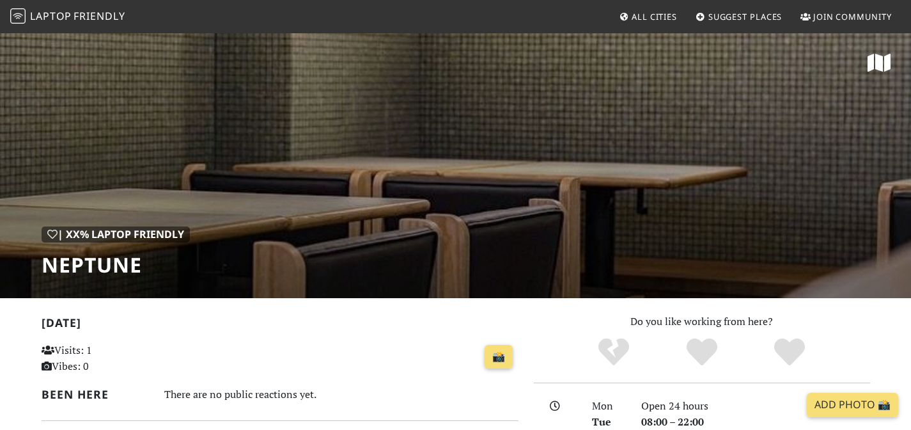
click at [116, 253] on h1 "Neptune" at bounding box center [116, 265] width 148 height 24
